Goal: Navigation & Orientation: Find specific page/section

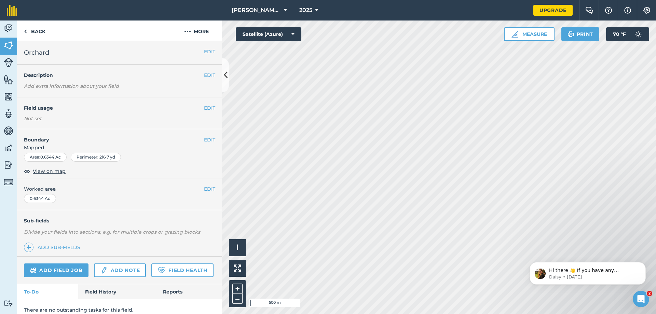
click at [432, 313] on html "[PERSON_NAME] Family Farms 2025 Upgrade Farm Chat Help Info Settings Map printi…" at bounding box center [328, 157] width 656 height 314
